Goal: Transaction & Acquisition: Download file/media

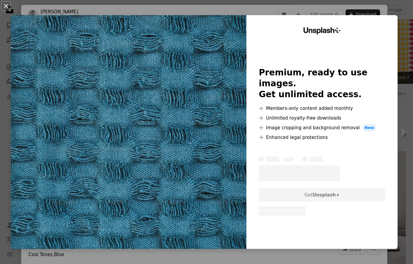
scroll to position [127, 0]
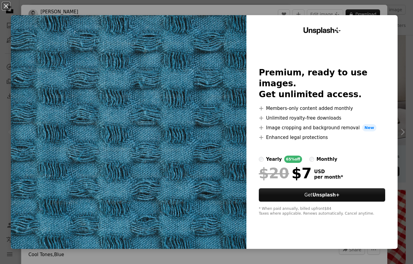
click at [413, 46] on div "An X shape Unsplash+ Premium, ready to use images. Get unlimited access. A plus…" at bounding box center [206, 132] width 413 height 264
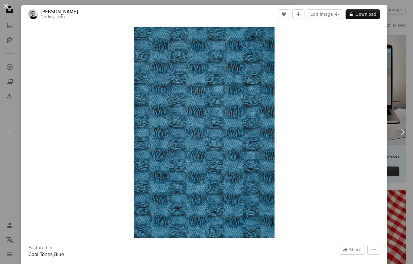
click at [406, 65] on div "An X shape Chevron left Chevron right [PERSON_NAME] For Unsplash+ A heart A plu…" at bounding box center [206, 132] width 413 height 264
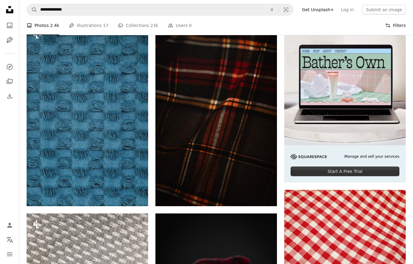
click at [392, 26] on button "Filters Filters" at bounding box center [395, 25] width 21 height 19
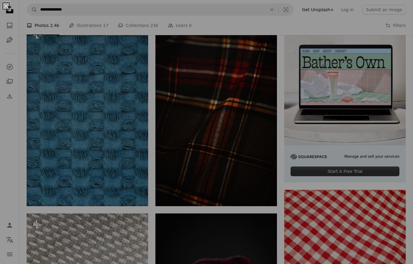
click at [392, 21] on div "An X shape" at bounding box center [206, 132] width 413 height 264
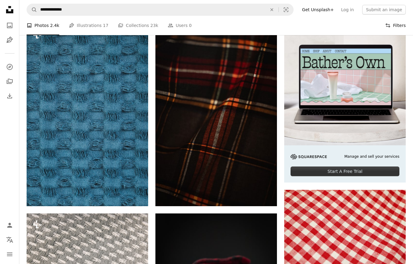
click at [387, 27] on icon "Filters" at bounding box center [387, 25] width 5 height 5
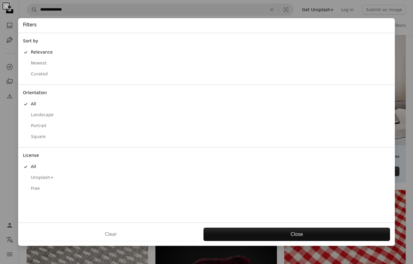
click at [73, 188] on button "Free" at bounding box center [206, 188] width 377 height 11
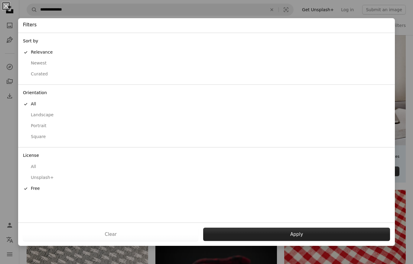
click at [258, 241] on button "Apply" at bounding box center [296, 233] width 187 height 13
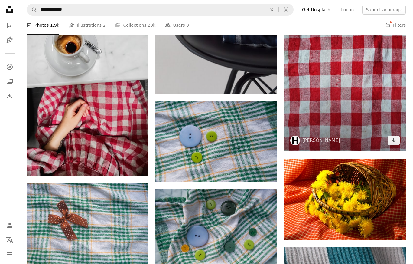
scroll to position [517, 0]
click at [323, 115] on img at bounding box center [345, 70] width 122 height 162
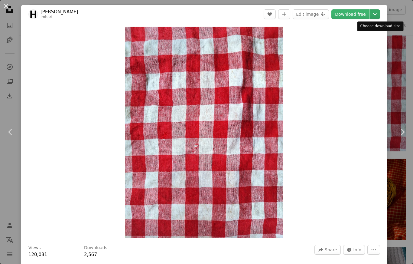
click at [380, 13] on icon "Chevron down" at bounding box center [375, 14] width 10 height 7
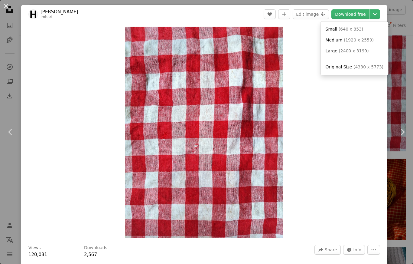
click at [341, 51] on span "( 2400 x 3199 )" at bounding box center [354, 50] width 30 height 5
